Goal: Check status: Check status

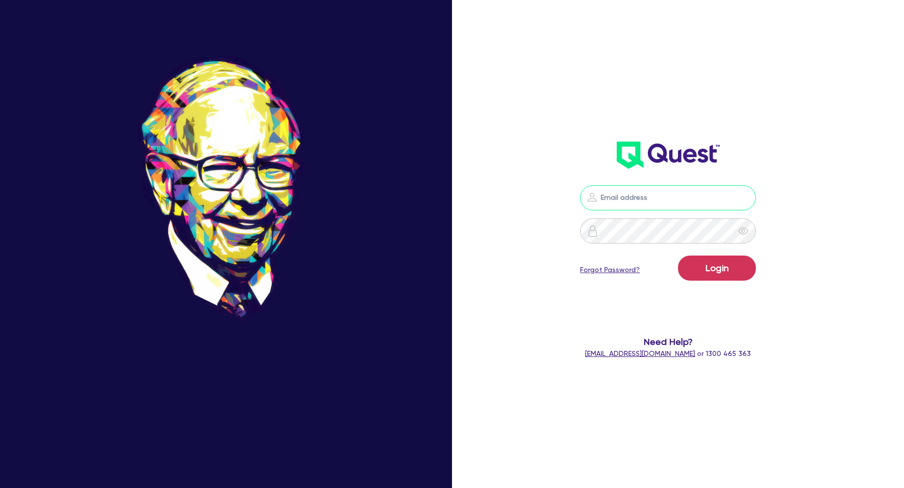
click at [646, 201] on input "email" at bounding box center [668, 197] width 176 height 25
type input "[EMAIL_ADDRESS][DOMAIN_NAME]"
click at [737, 268] on button "Login" at bounding box center [717, 268] width 78 height 25
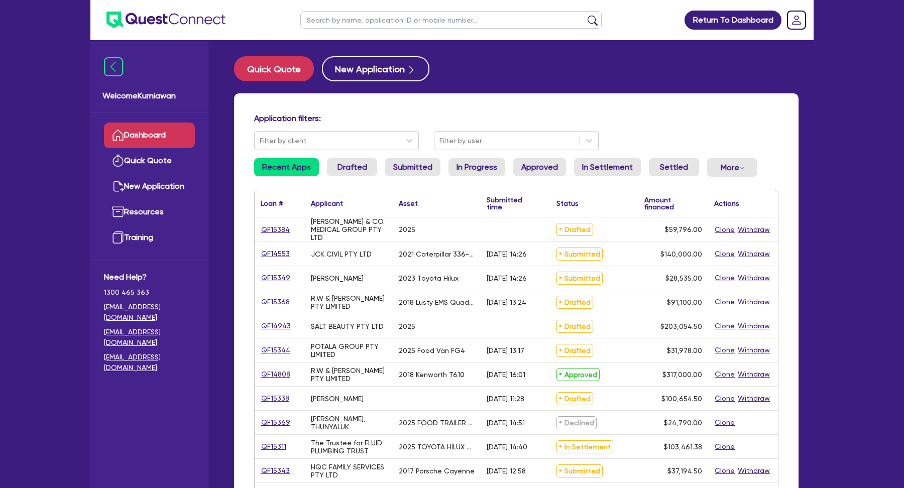
click at [651, 127] on div "Application filters: Filter by client Filter by user" at bounding box center [515, 131] width 539 height 37
click at [451, 248] on div "2021 Caterpillar 336-07GC Excavator" at bounding box center [437, 254] width 88 height 24
click at [437, 246] on div "2021 Caterpillar 336-07GC Excavator" at bounding box center [437, 254] width 88 height 24
click at [629, 246] on div "Submitted" at bounding box center [594, 254] width 88 height 24
click at [692, 229] on span "$59,796.00" at bounding box center [683, 229] width 37 height 8
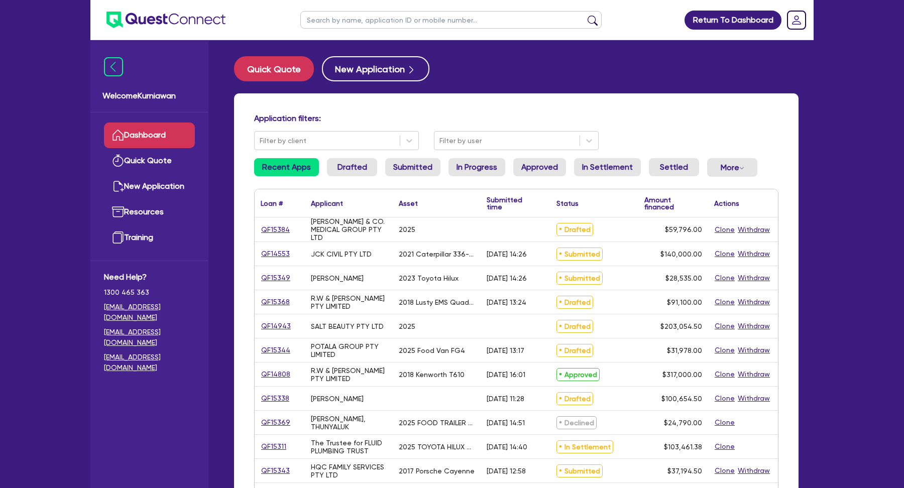
click at [692, 230] on span "$59,796.00" at bounding box center [683, 229] width 37 height 8
click at [686, 230] on span "$59,796.00" at bounding box center [683, 229] width 37 height 8
click at [645, 235] on div "$59,796.00" at bounding box center [673, 229] width 70 height 24
click at [676, 252] on span "$140,000.00" at bounding box center [681, 254] width 42 height 8
